Goal: Task Accomplishment & Management: Manage account settings

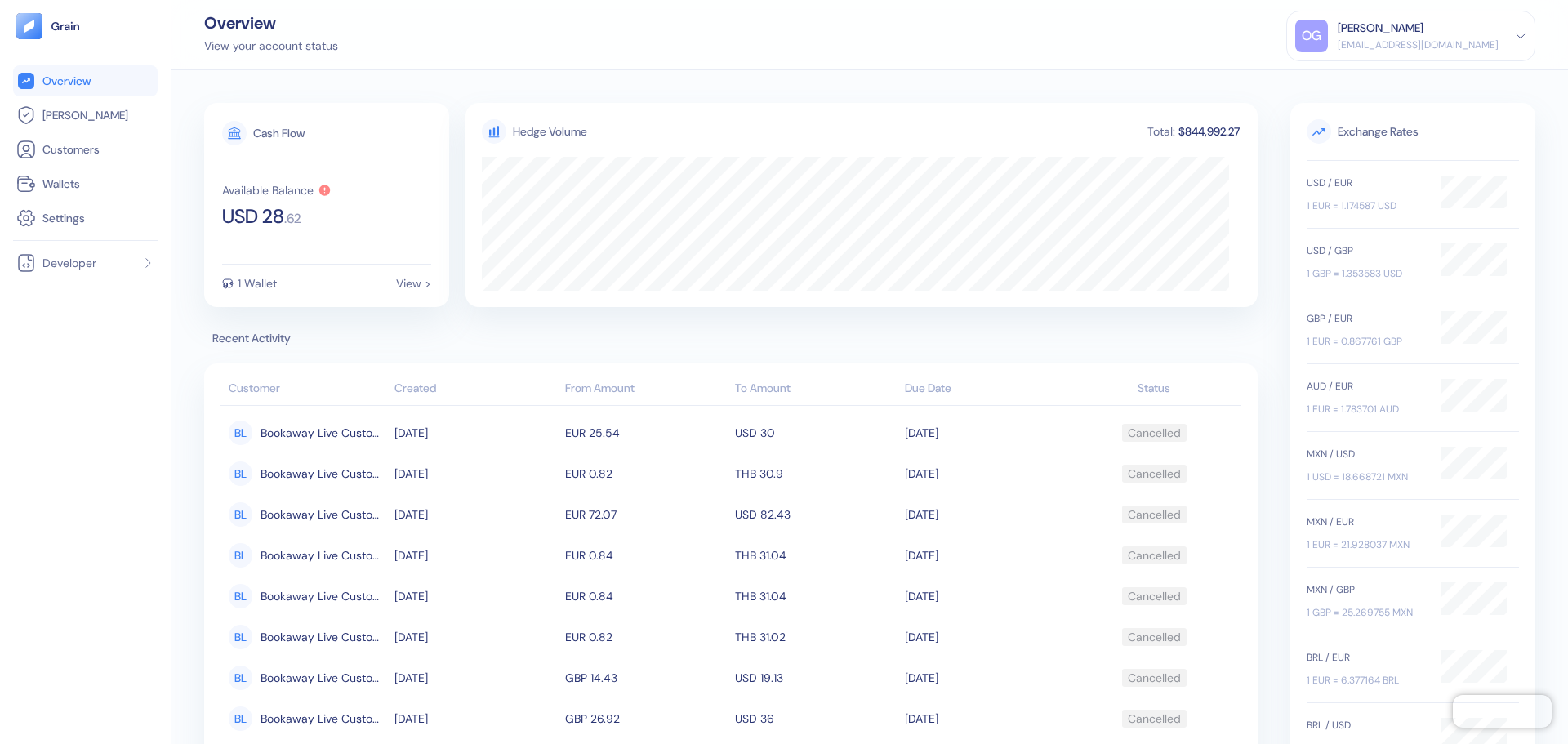
click at [1508, 38] on div "OG Omer Gonen omer.g@travelier.com" at bounding box center [1412, 36] width 231 height 32
click at [1434, 90] on div "OG Omer Gonen omer.g@travelier.com Sign Out" at bounding box center [1411, 54] width 249 height 88
click at [1434, 90] on div "OG Omer Gonen omer.g@travelier.com Sign Out" at bounding box center [1411, 54] width 249 height 88
click at [1361, 79] on div "Sign Out" at bounding box center [1339, 81] width 45 height 17
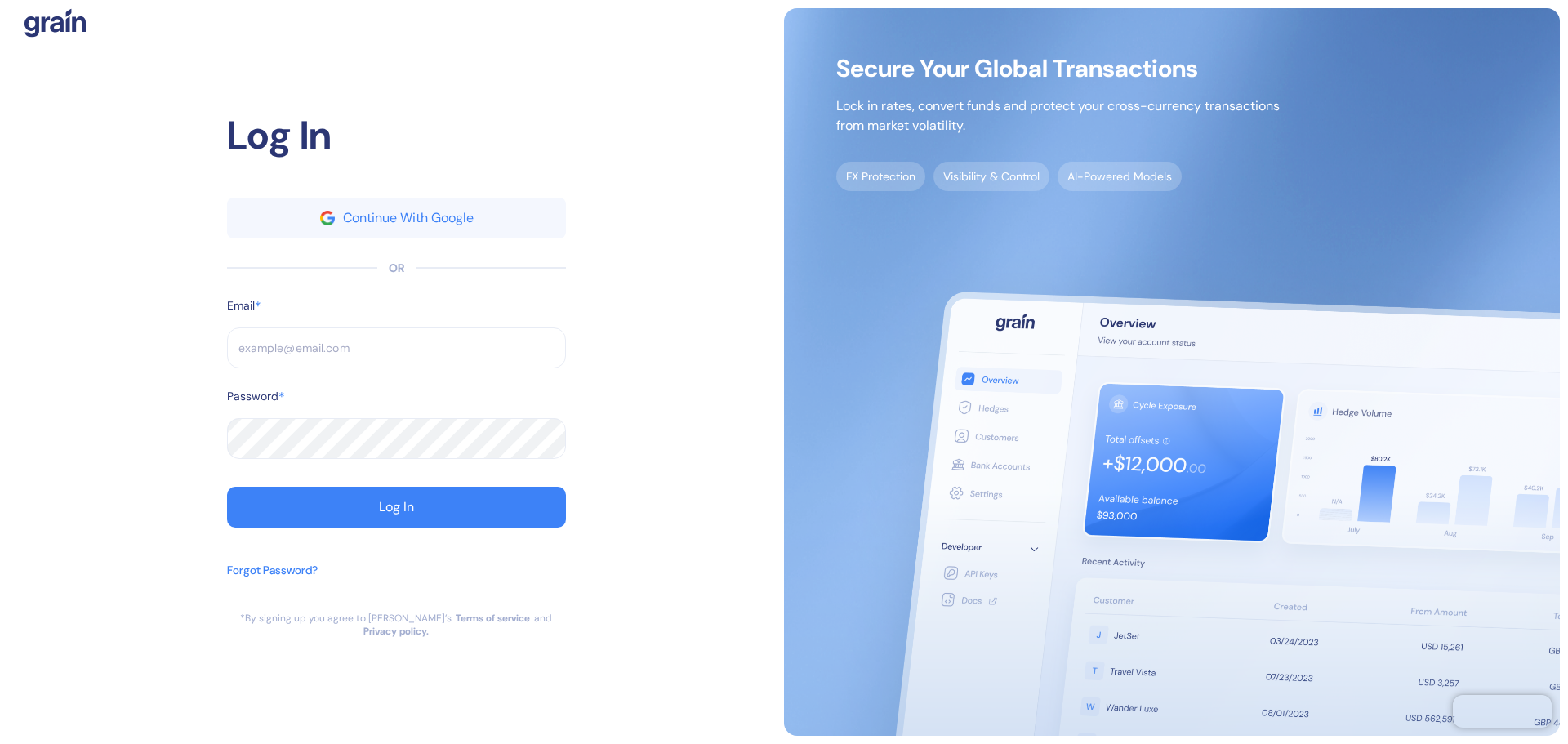
type input "[EMAIL_ADDRESS][DOMAIN_NAME]"
click at [289, 577] on div "Forgot Password?" at bounding box center [272, 571] width 91 height 17
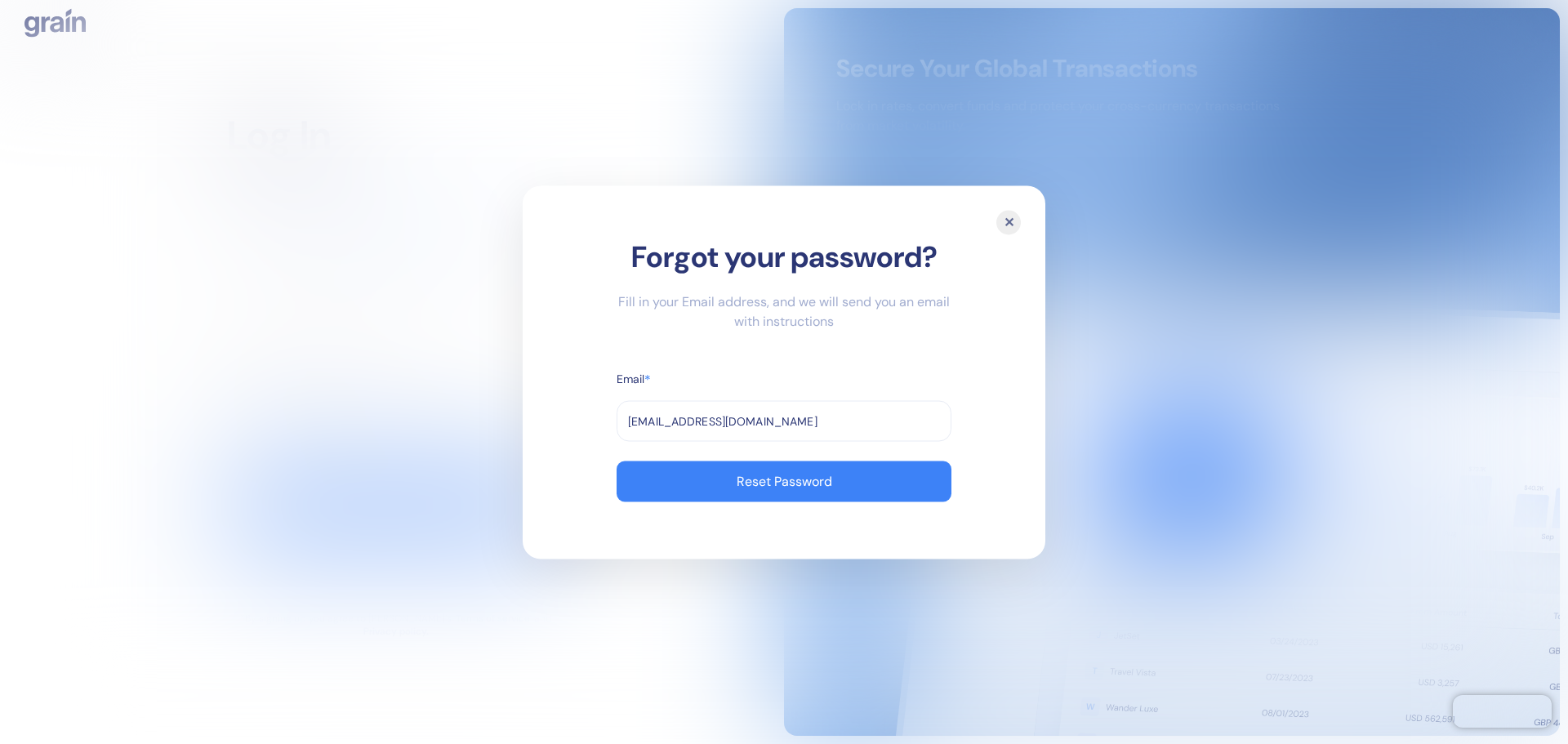
click at [775, 422] on input "omer.g@travelier.com" at bounding box center [784, 421] width 335 height 41
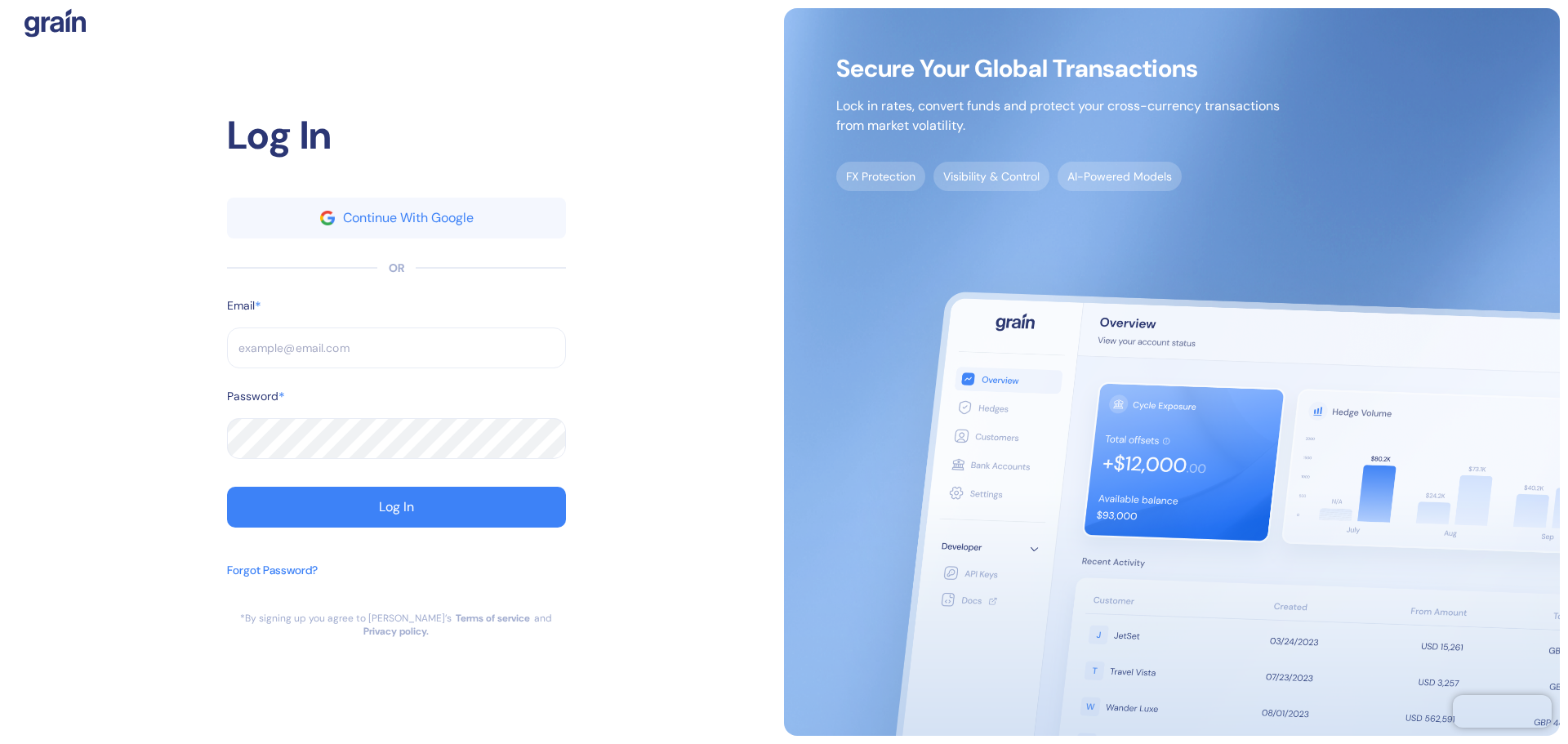
type input "[EMAIL_ADDRESS][DOMAIN_NAME]"
type input "omer.g@travelier.com"
drag, startPoint x: 362, startPoint y: 359, endPoint x: 213, endPoint y: 371, distance: 149.5
click at [213, 371] on div "Log In Continue With Google OR Email * omer.g@travelier.com ​ Password * ​ Log …" at bounding box center [396, 372] width 776 height 728
paste input "+12go"
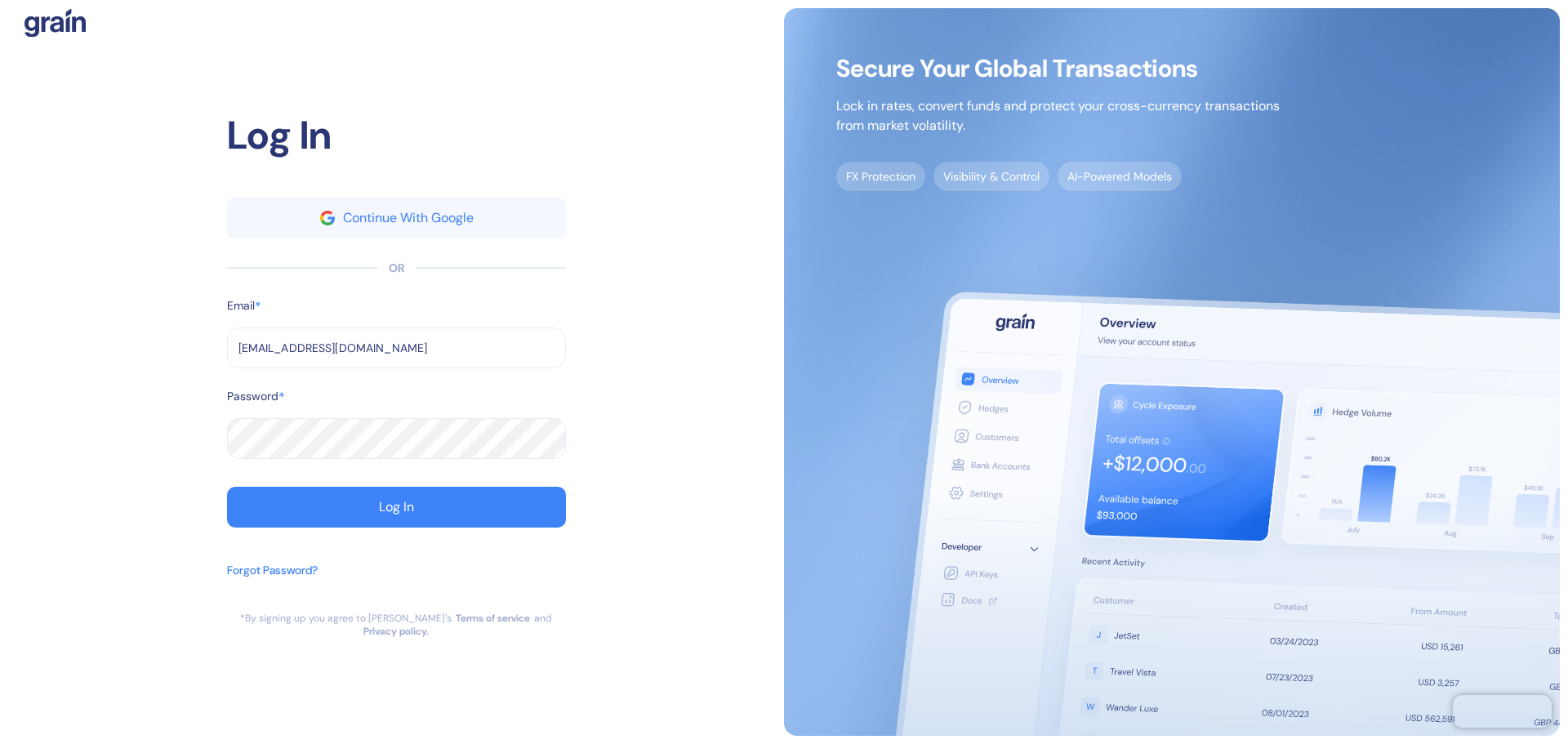
type input "[EMAIL_ADDRESS][DOMAIN_NAME]"
click at [165, 434] on div "Log In Continue With Google OR Email * omer.g+12go@travelier.com ​ Password * ​…" at bounding box center [396, 372] width 776 height 728
click at [142, 539] on div "Log In Continue With Google OR Email * omer.g+12go@travelier.com ​ Password * ​…" at bounding box center [396, 372] width 776 height 728
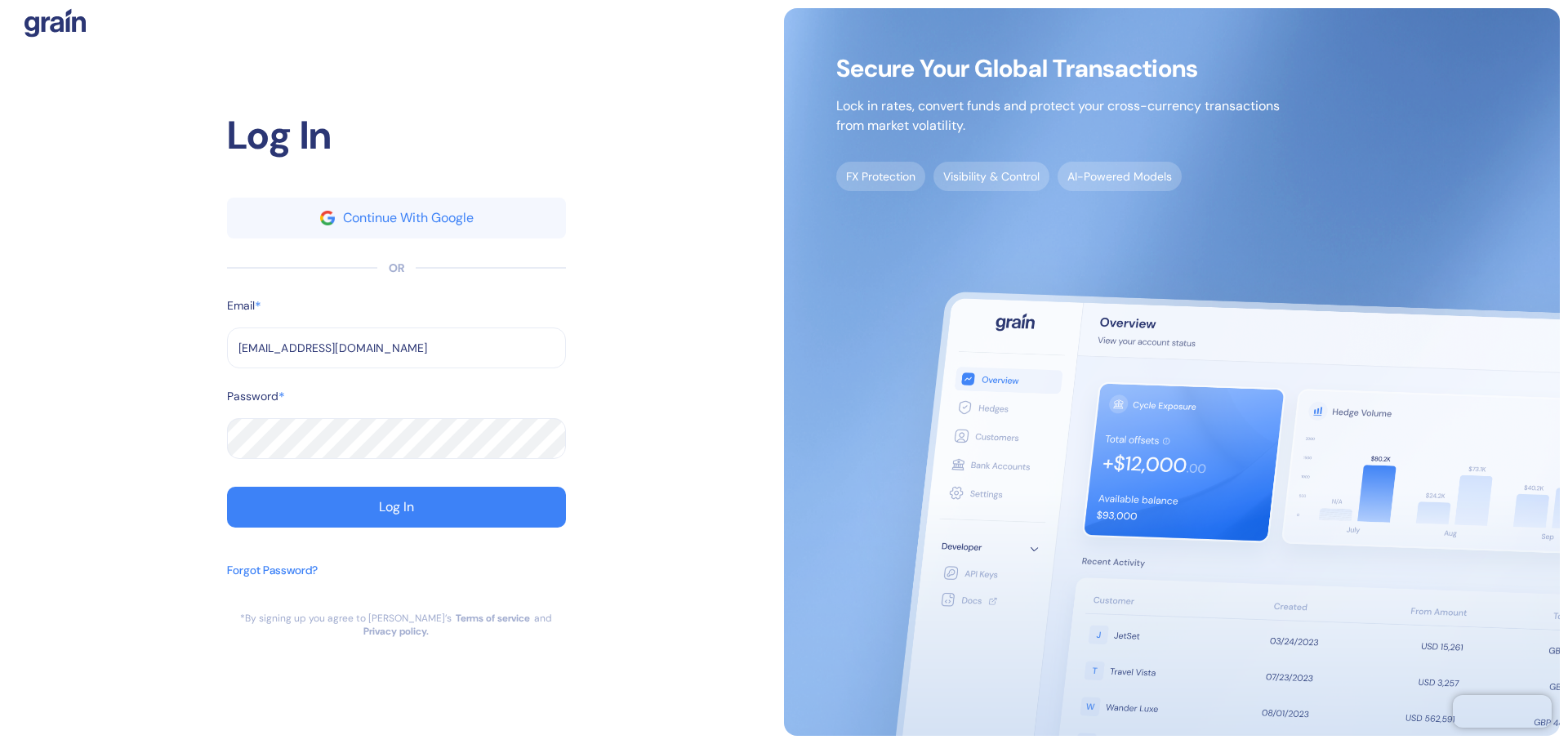
click at [264, 578] on div "Forgot Password?" at bounding box center [272, 571] width 91 height 17
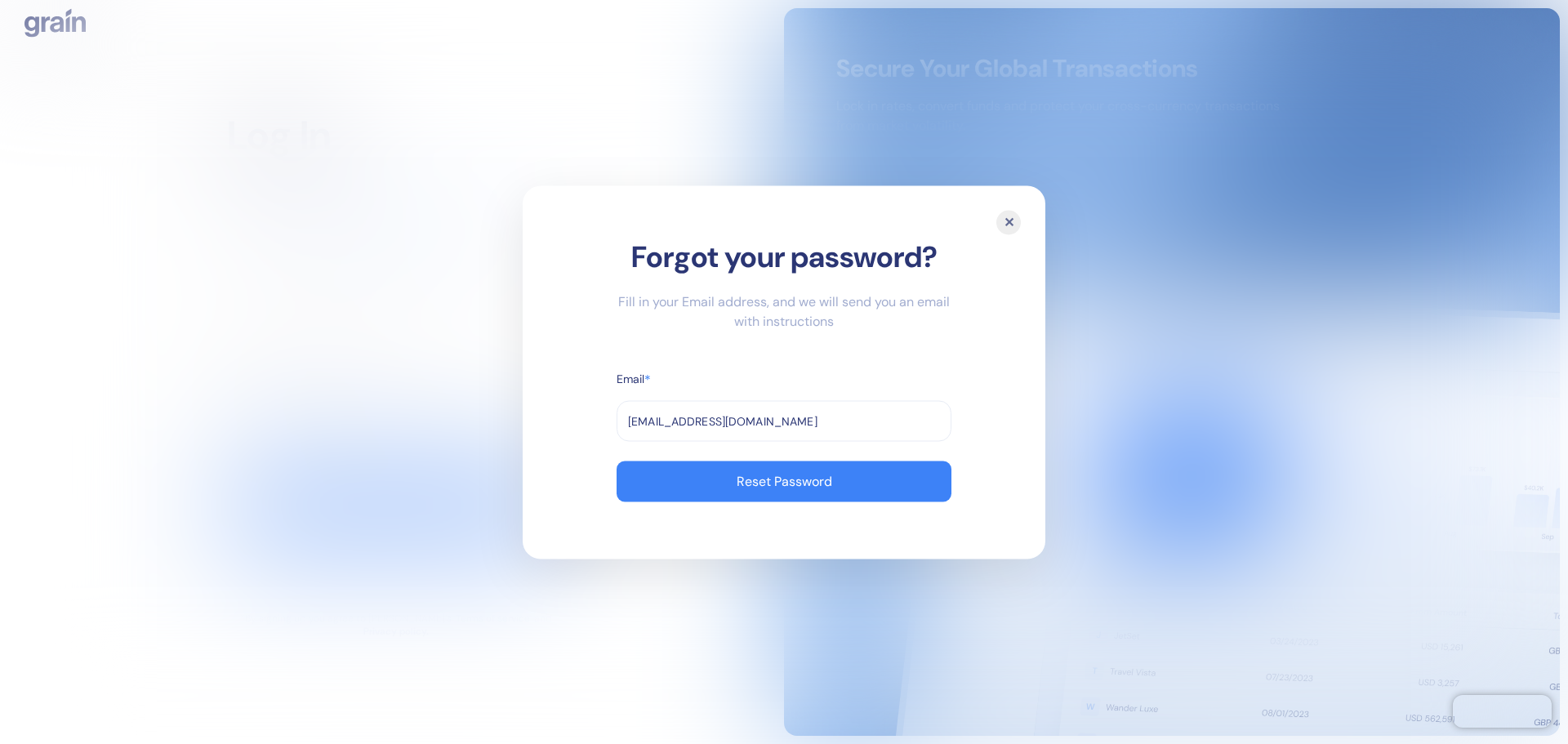
click at [752, 490] on button "Reset Password" at bounding box center [784, 481] width 335 height 41
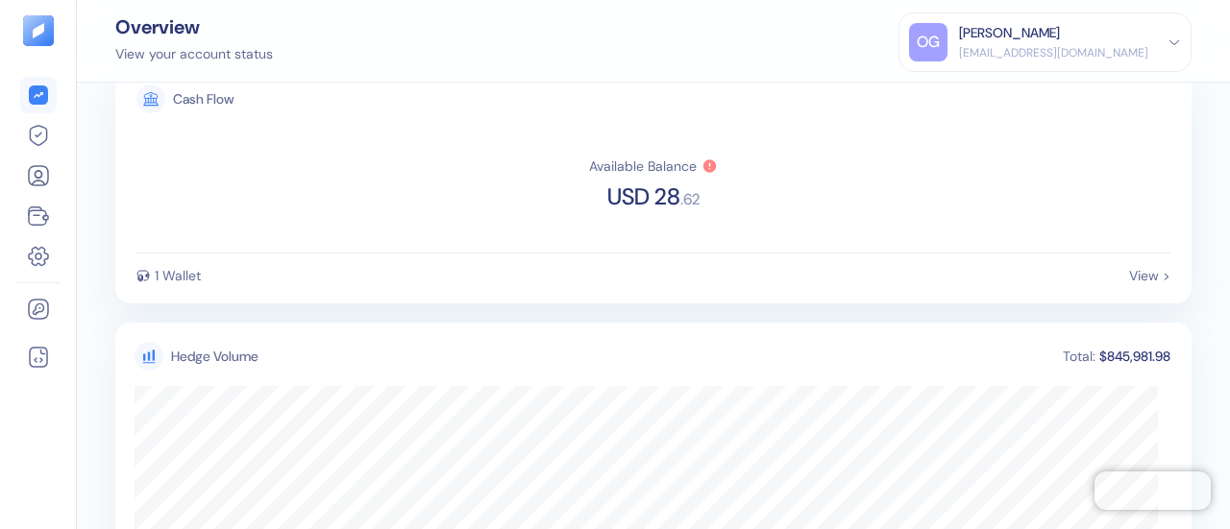
scroll to position [37, 0]
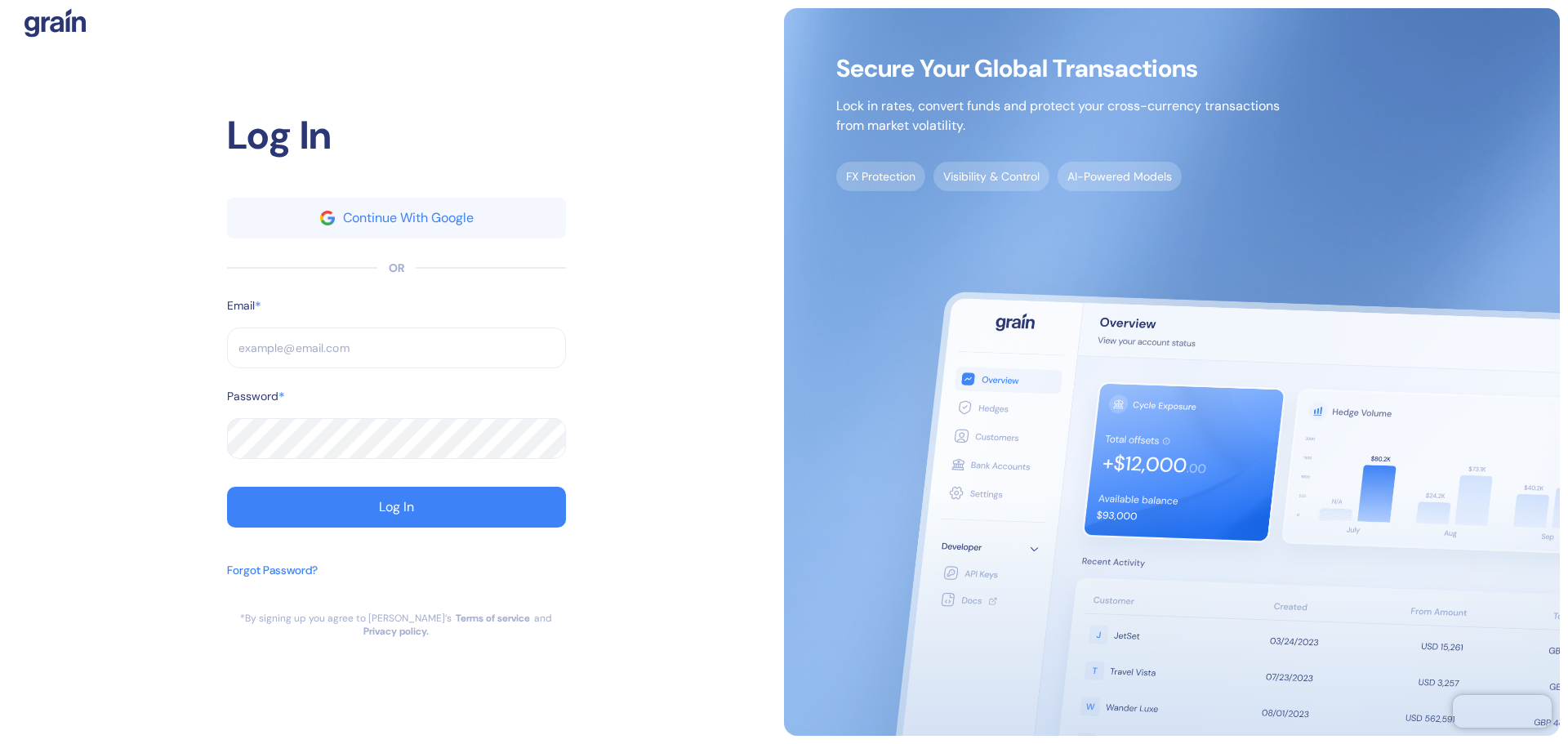
type input "[EMAIL_ADDRESS][DOMAIN_NAME]"
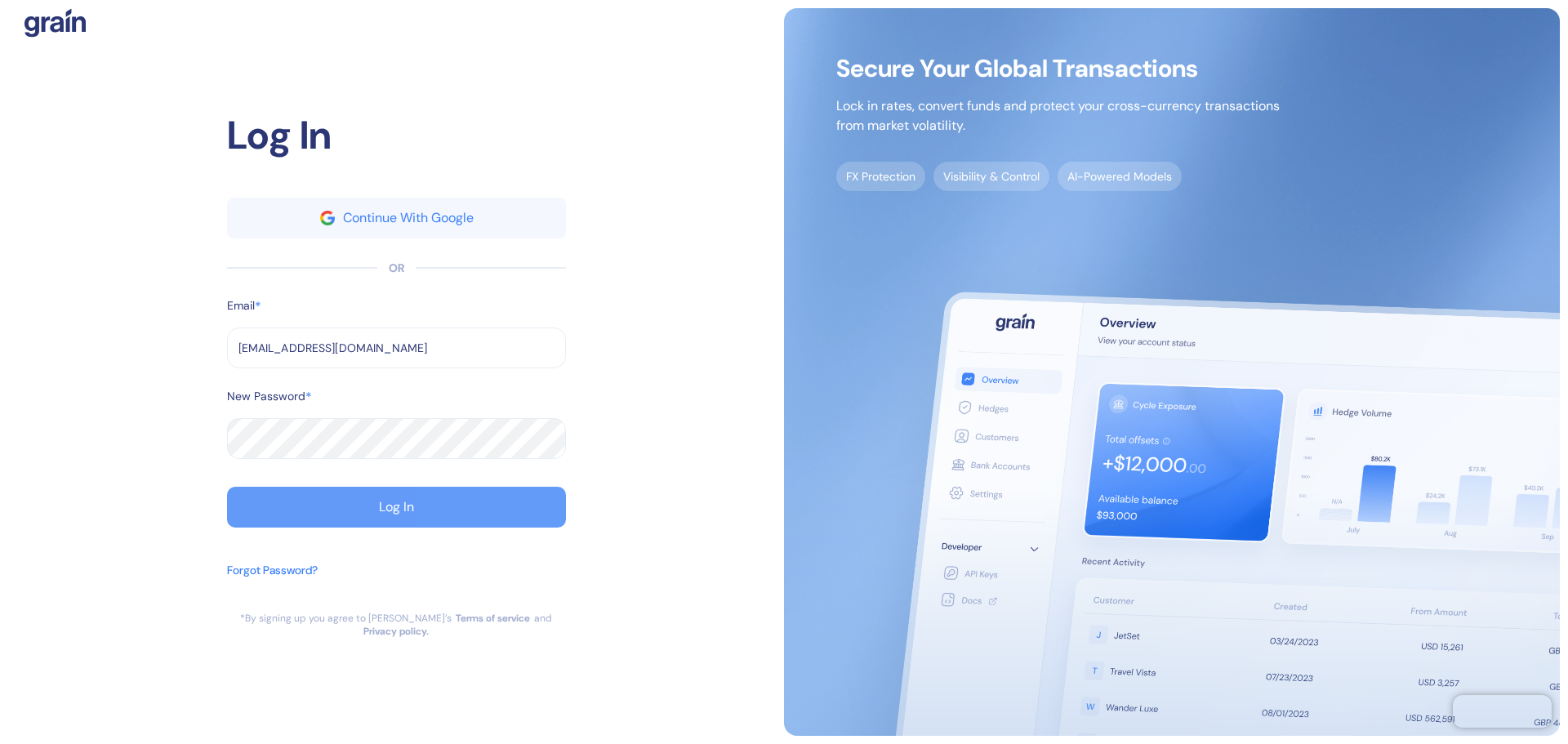
click at [407, 508] on div "Log In" at bounding box center [396, 507] width 35 height 13
